Goal: Task Accomplishment & Management: Manage account settings

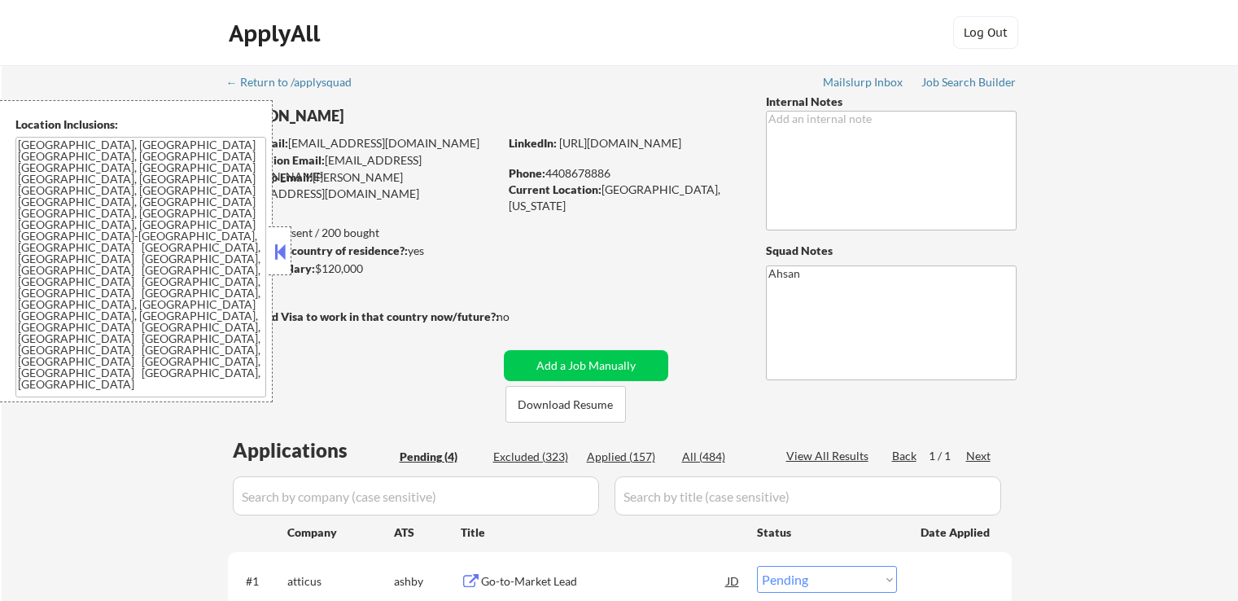
select select ""pending""
click at [290, 252] on div at bounding box center [280, 250] width 23 height 49
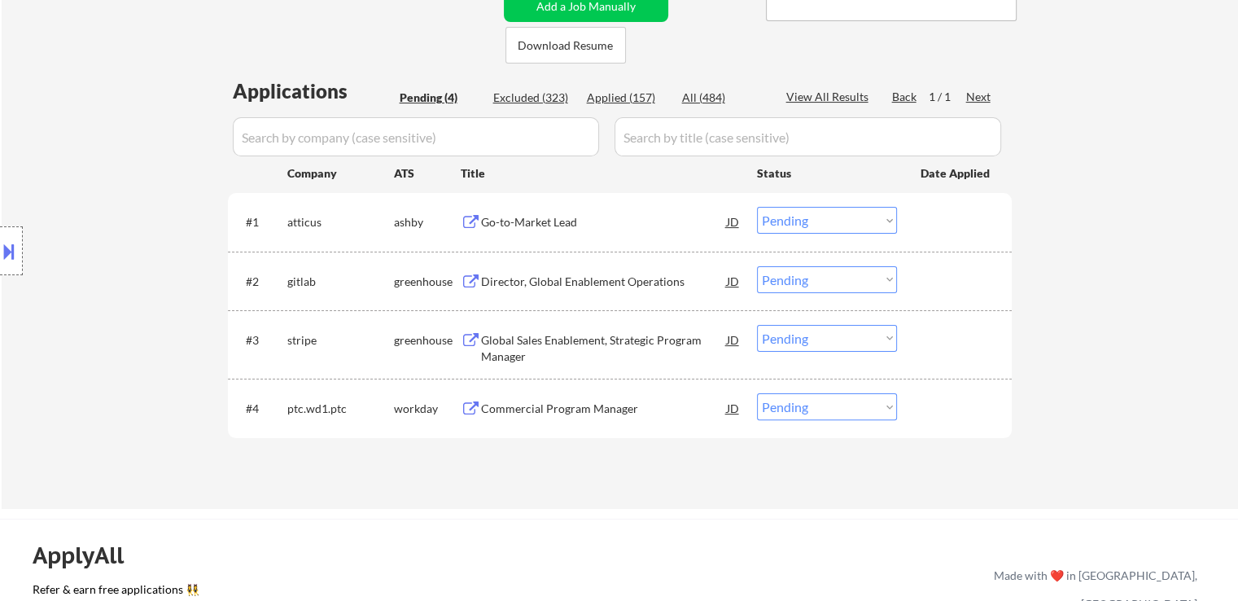
scroll to position [407, 0]
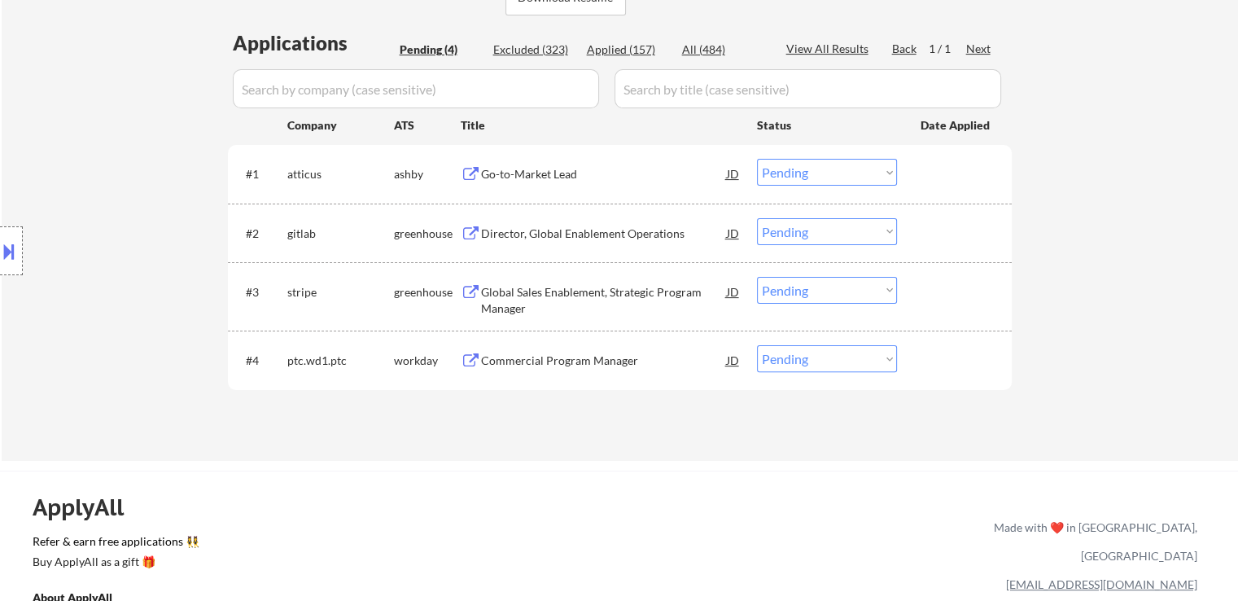
click at [530, 167] on div "Go-to-Market Lead" at bounding box center [604, 174] width 246 height 16
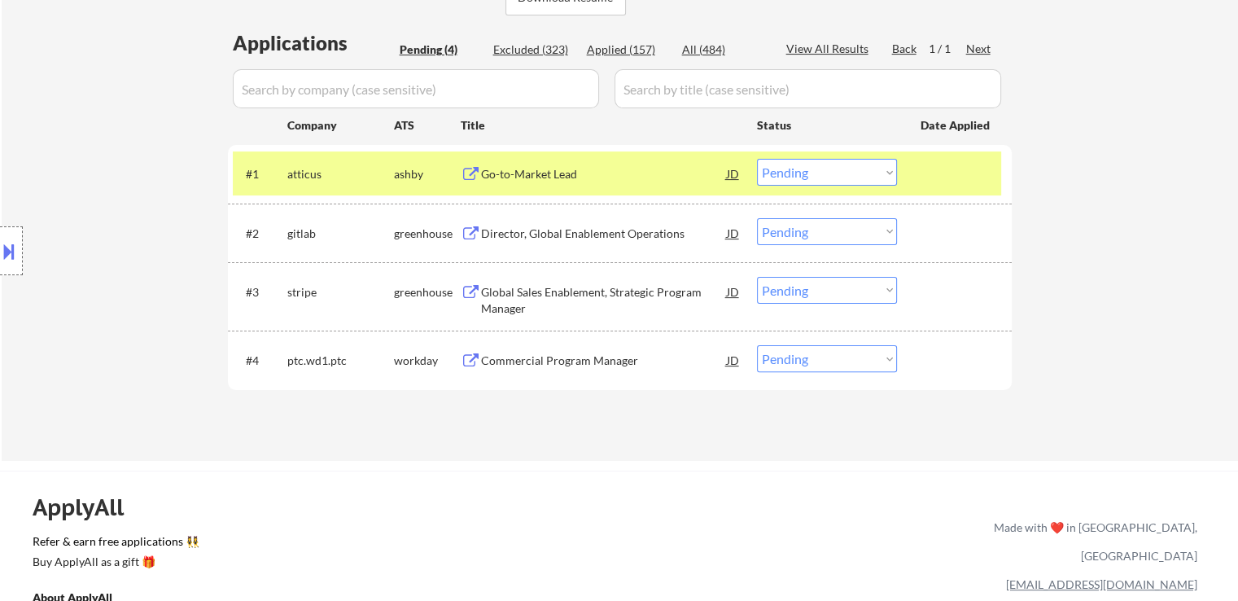
click at [541, 232] on div "Director, Global Enablement Operations" at bounding box center [604, 234] width 246 height 16
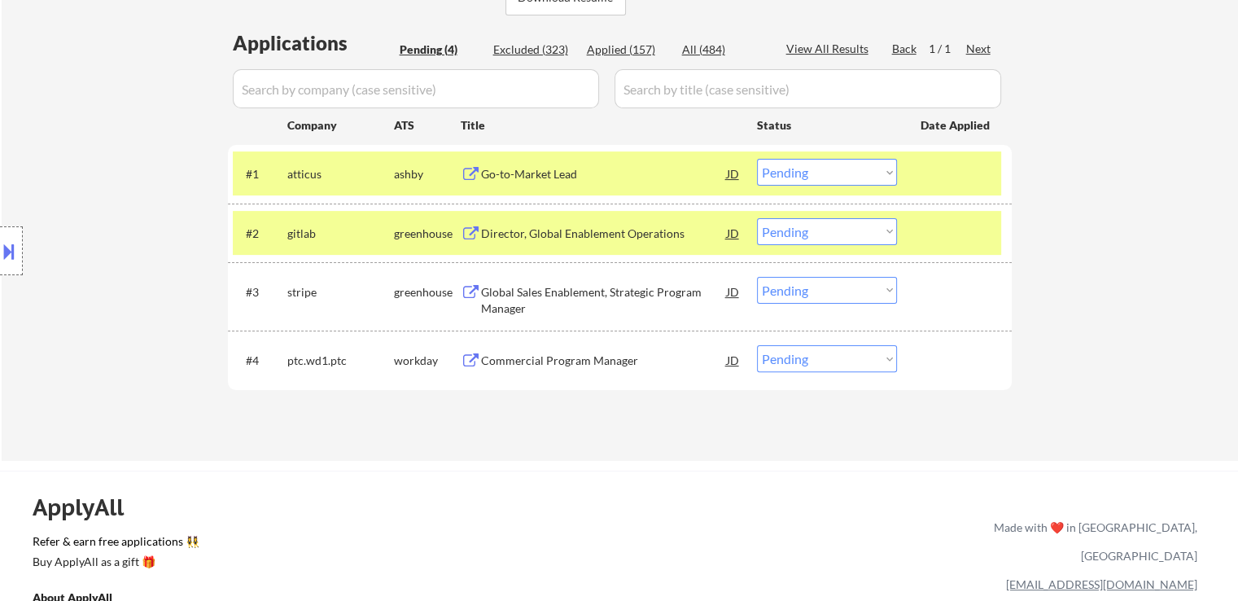
drag, startPoint x: 527, startPoint y: 303, endPoint x: 550, endPoint y: 392, distance: 91.6
click at [527, 302] on div "Global Sales Enablement, Strategic Program Manager" at bounding box center [604, 300] width 246 height 32
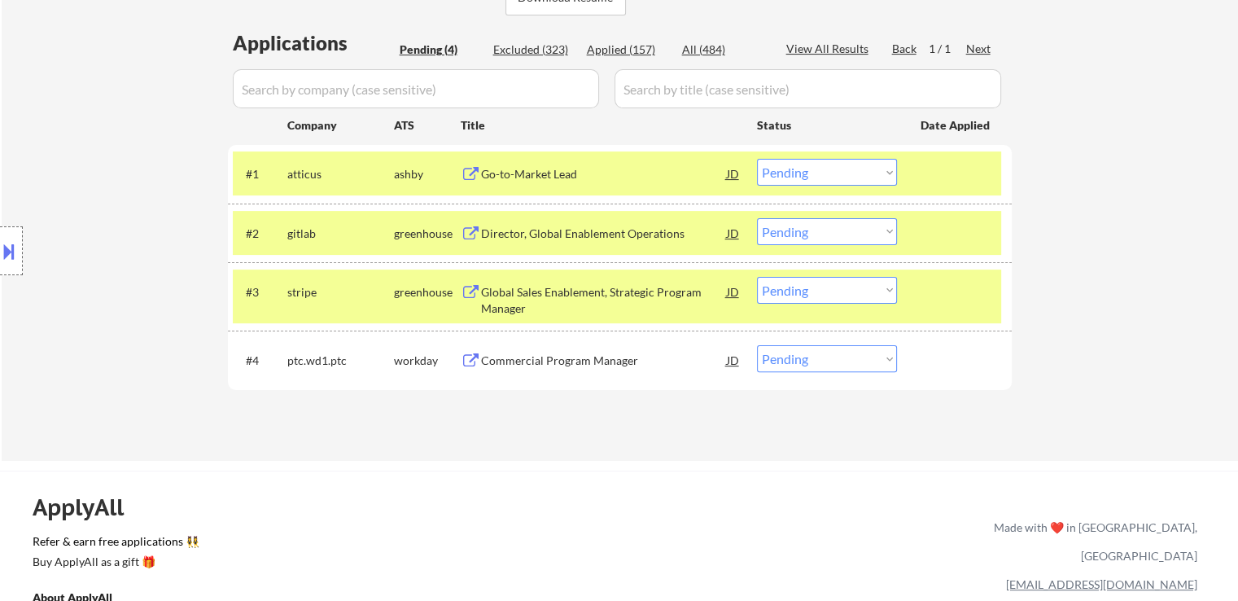
click at [544, 362] on div "Commercial Program Manager" at bounding box center [604, 361] width 246 height 16
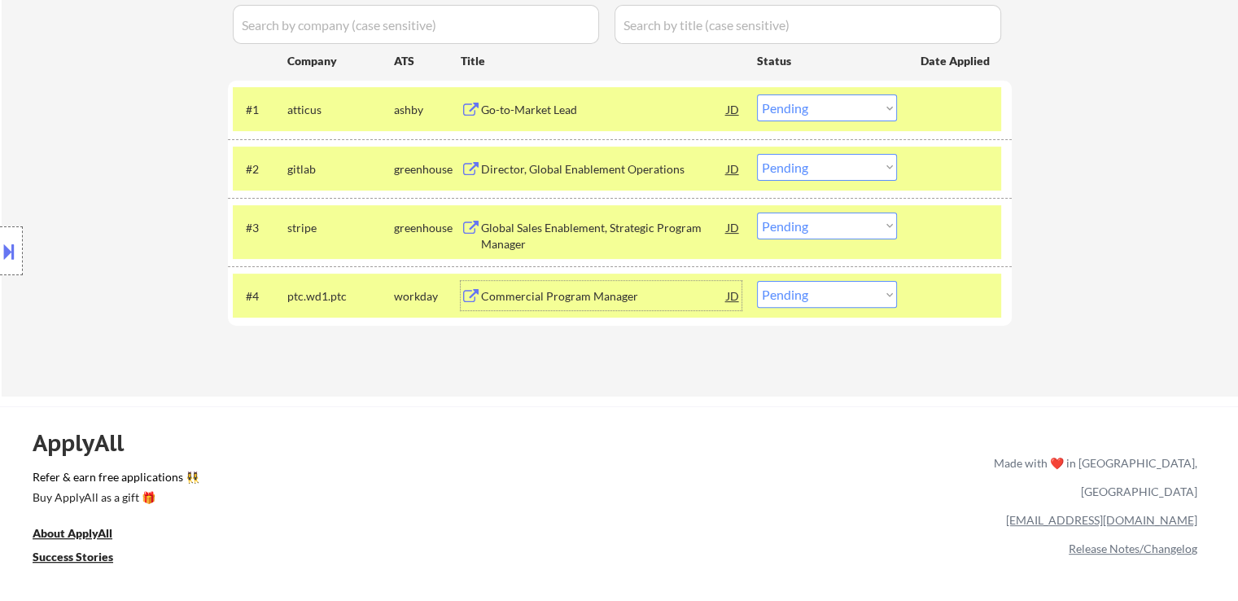
scroll to position [489, 0]
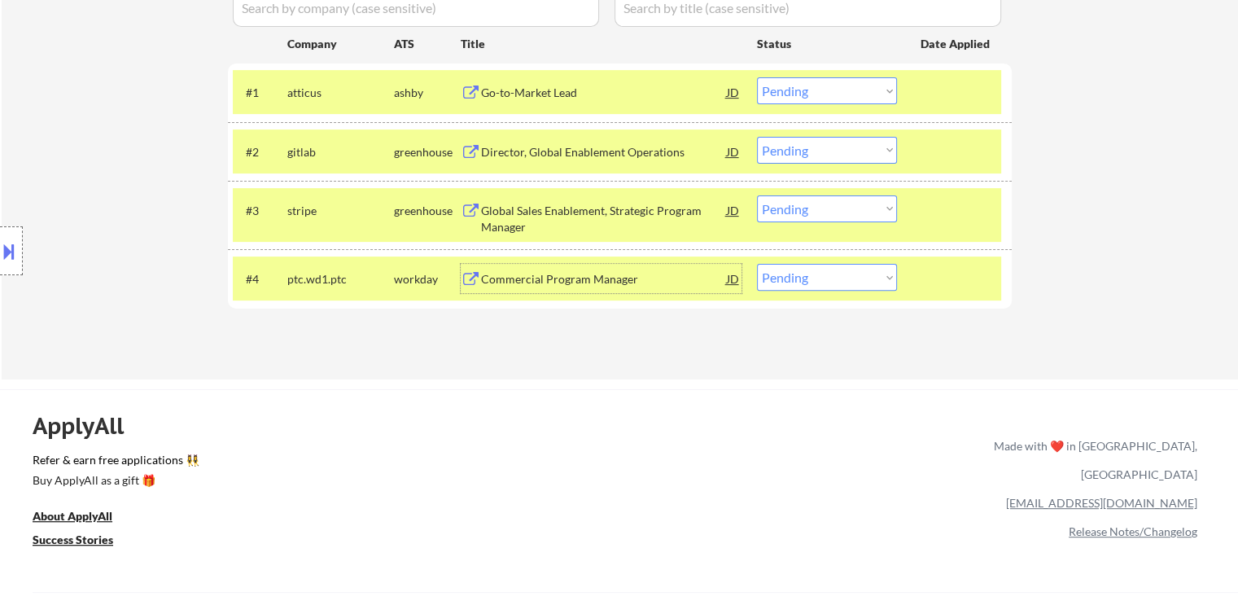
click at [816, 99] on select "Choose an option... Pending Applied Excluded (Questions) Excluded (Expired) Exc…" at bounding box center [827, 90] width 140 height 27
select select ""applied""
click at [757, 77] on select "Choose an option... Pending Applied Excluded (Questions) Excluded (Expired) Exc…" at bounding box center [827, 90] width 140 height 27
click at [834, 146] on select "Choose an option... Pending Applied Excluded (Questions) Excluded (Expired) Exc…" at bounding box center [827, 150] width 140 height 27
select select ""applied""
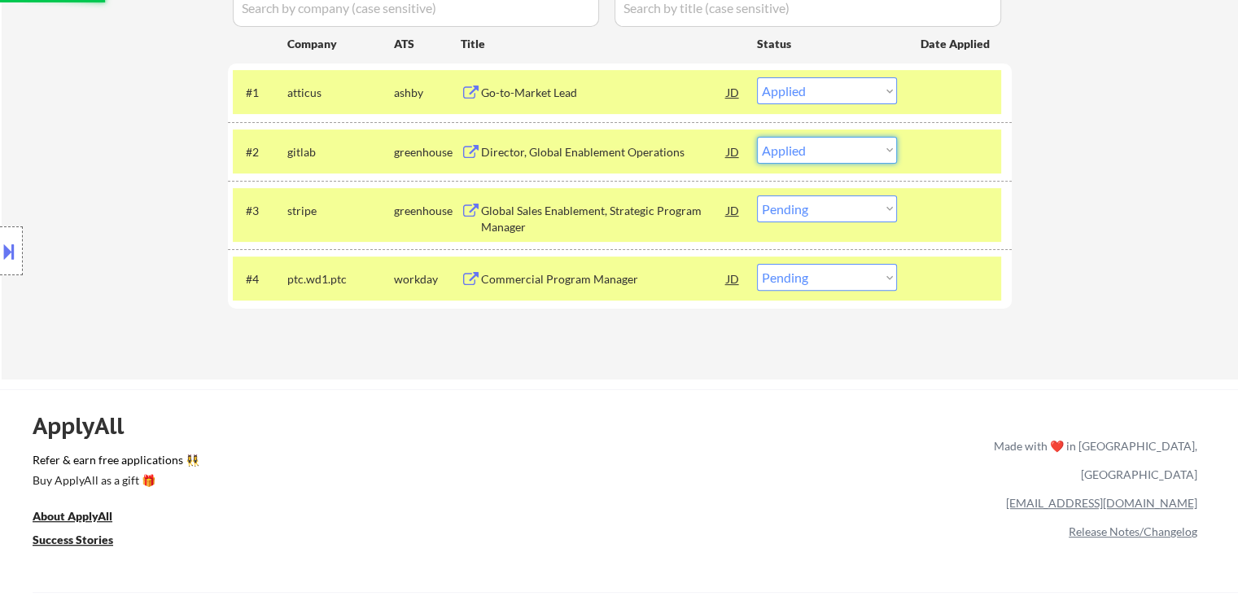
click at [757, 137] on select "Choose an option... Pending Applied Excluded (Questions) Excluded (Expired) Exc…" at bounding box center [827, 150] width 140 height 27
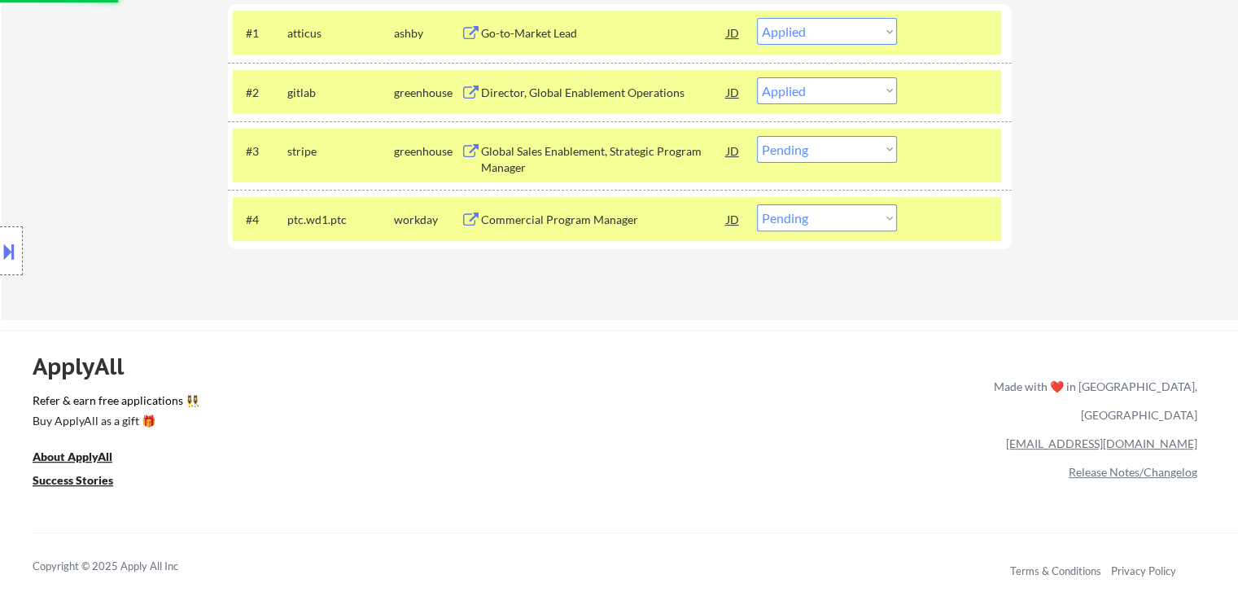
scroll to position [651, 0]
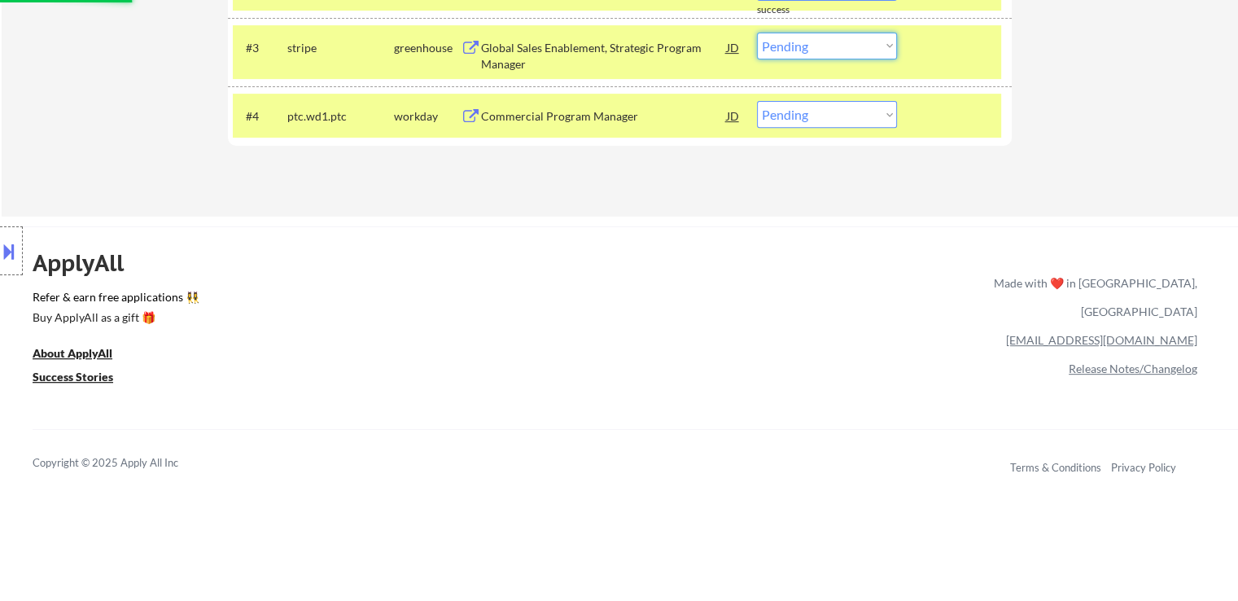
click at [822, 56] on select "Choose an option... Pending Applied Excluded (Questions) Excluded (Expired) Exc…" at bounding box center [827, 46] width 140 height 27
select select ""pending""
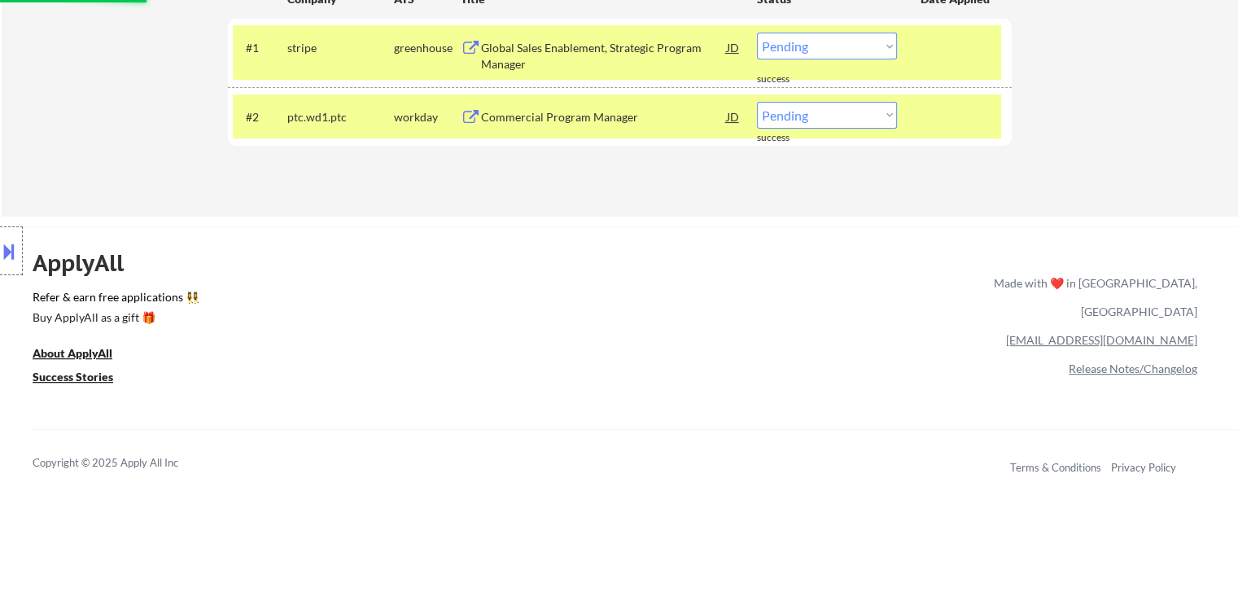
scroll to position [407, 0]
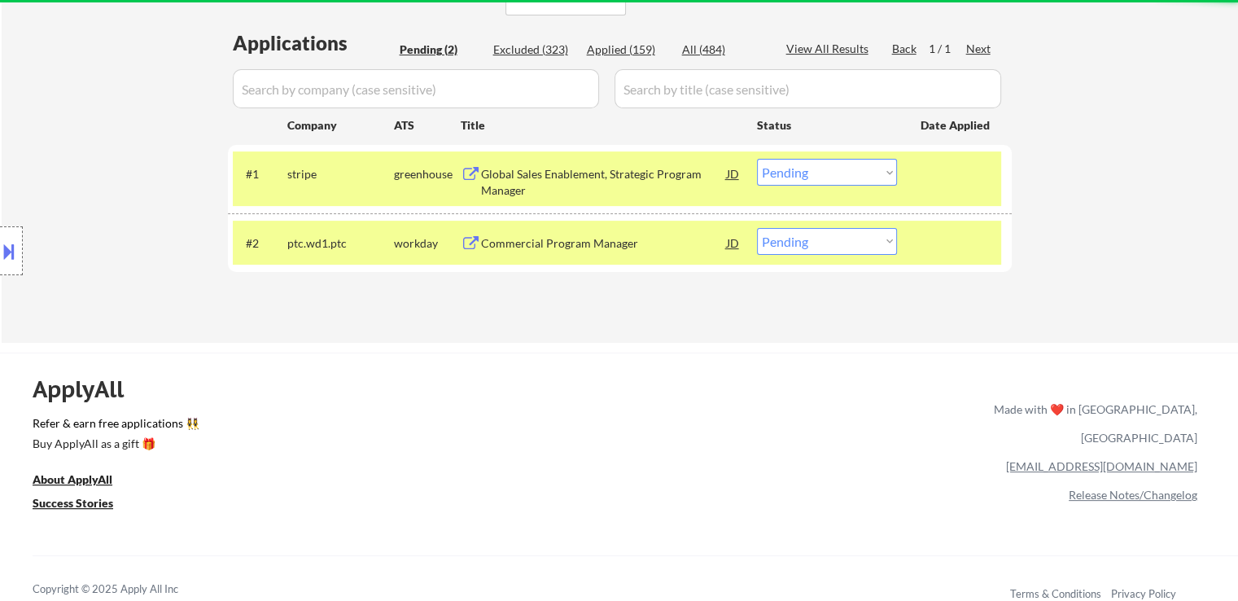
click at [802, 177] on select "Choose an option... Pending Applied Excluded (Questions) Excluded (Expired) Exc…" at bounding box center [827, 172] width 140 height 27
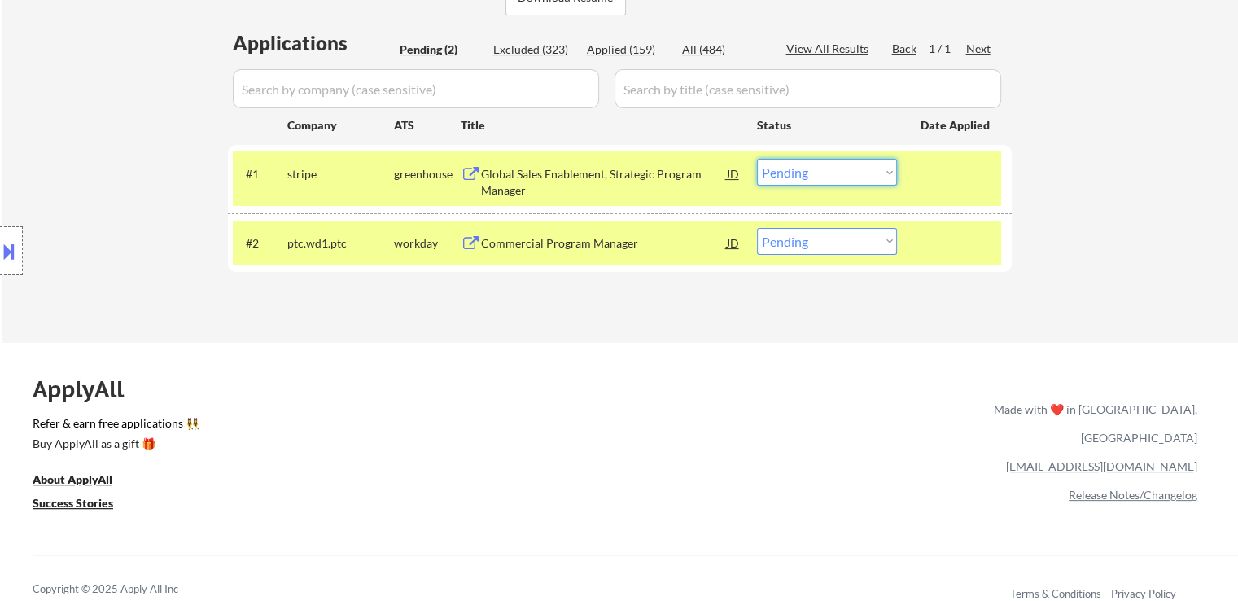
select select ""applied""
click at [757, 159] on select "Choose an option... Pending Applied Excluded (Questions) Excluded (Expired) Exc…" at bounding box center [827, 172] width 140 height 27
drag, startPoint x: 800, startPoint y: 233, endPoint x: 801, endPoint y: 252, distance: 19.6
click at [800, 233] on select "Choose an option... Pending Applied Excluded (Questions) Excluded (Expired) Exc…" at bounding box center [827, 241] width 140 height 27
select select ""applied""
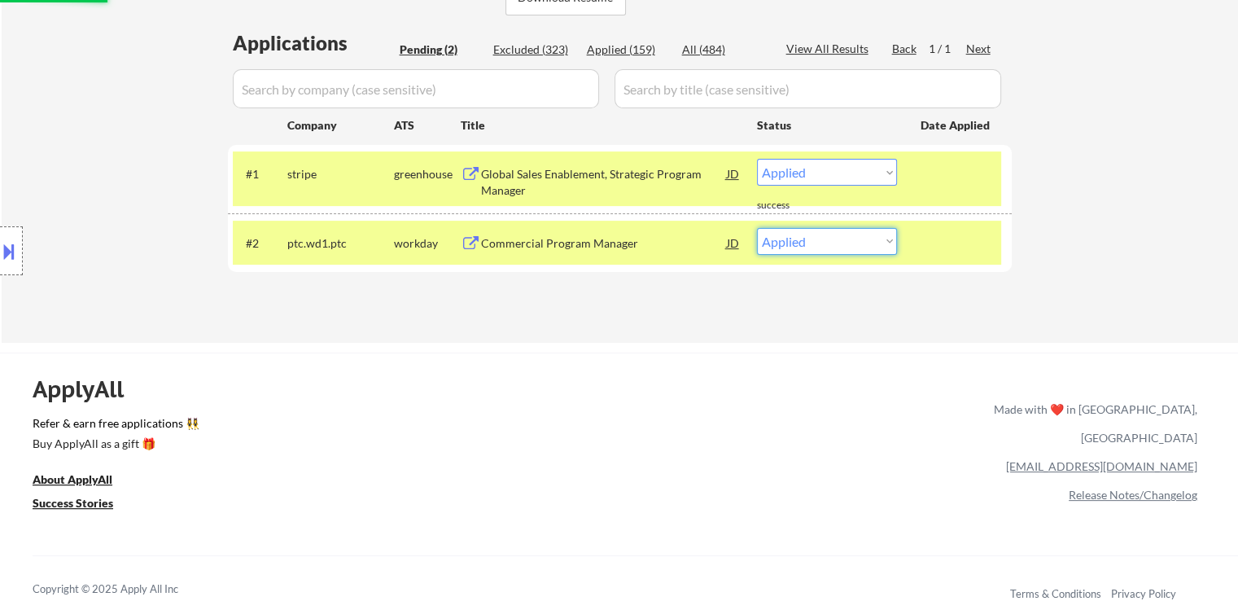
click at [757, 228] on select "Choose an option... Pending Applied Excluded (Questions) Excluded (Expired) Exc…" at bounding box center [827, 241] width 140 height 27
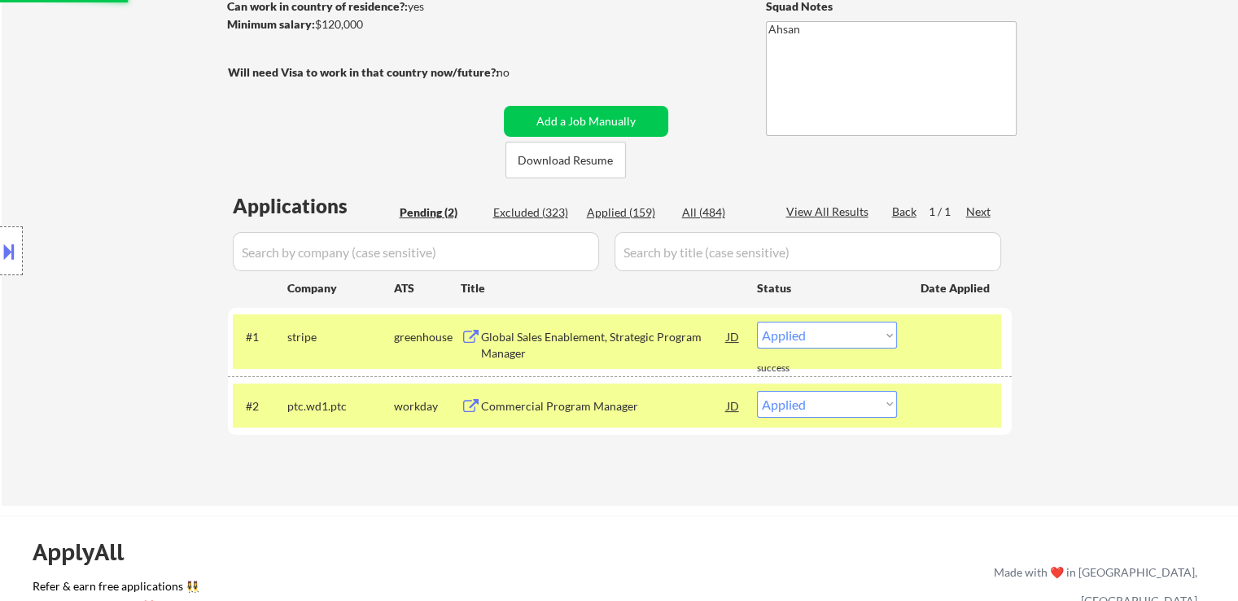
select select ""pending""
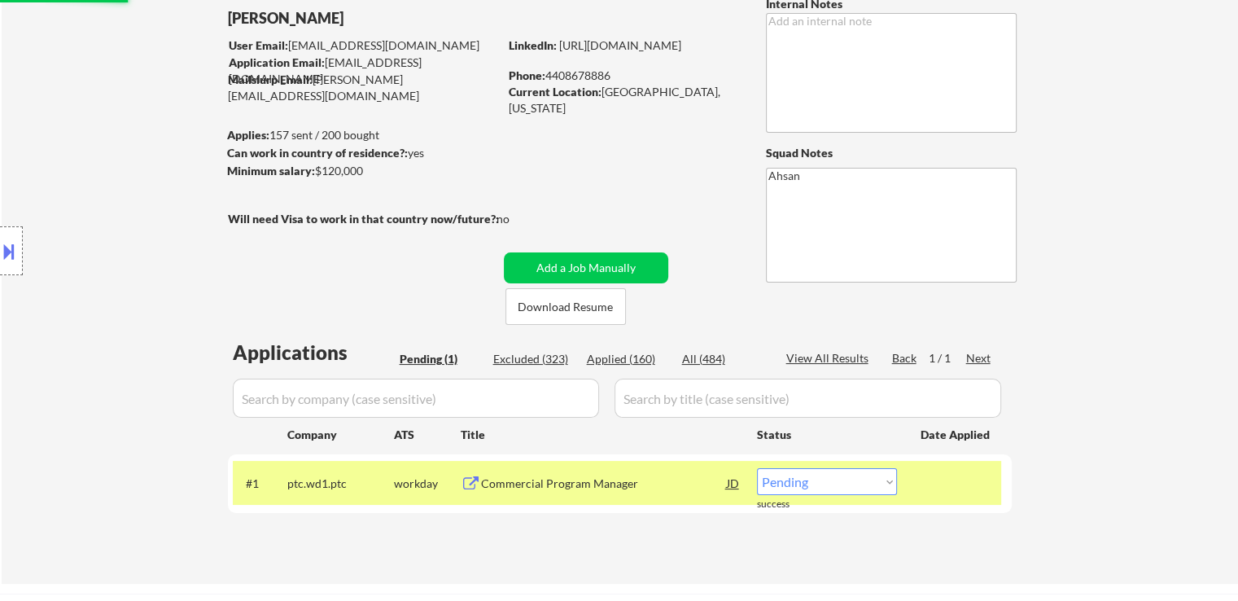
scroll to position [0, 0]
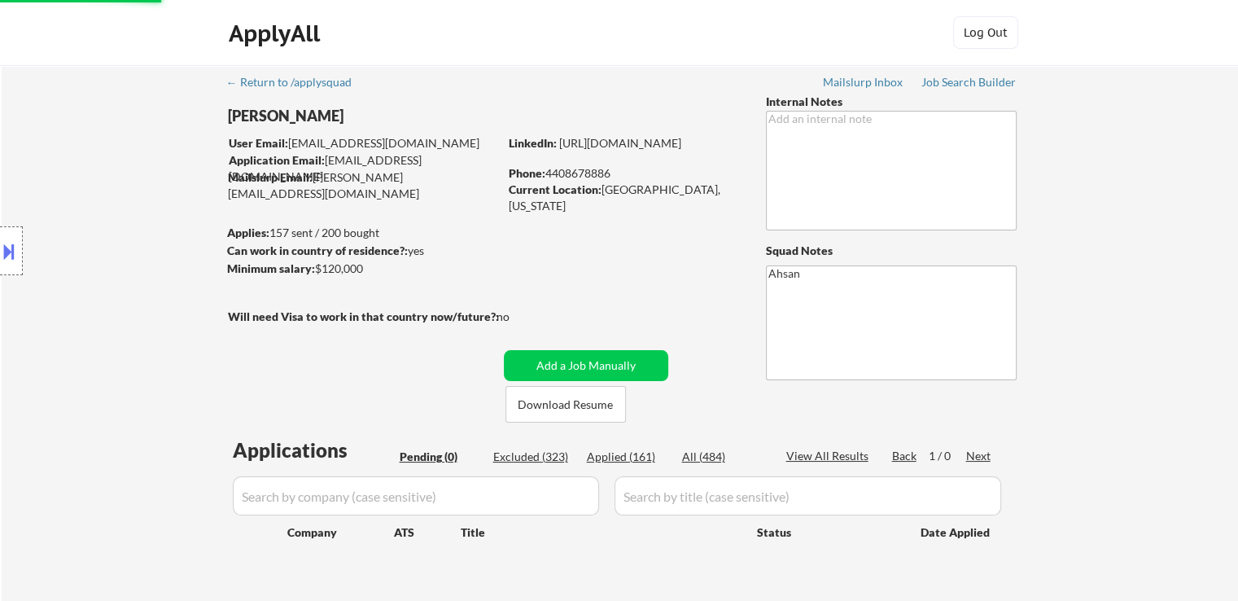
click at [167, 301] on div "Location Inclusions: [GEOGRAPHIC_DATA], [GEOGRAPHIC_DATA] [GEOGRAPHIC_DATA], [G…" at bounding box center [145, 251] width 291 height 302
